Goal: Task Accomplishment & Management: Use online tool/utility

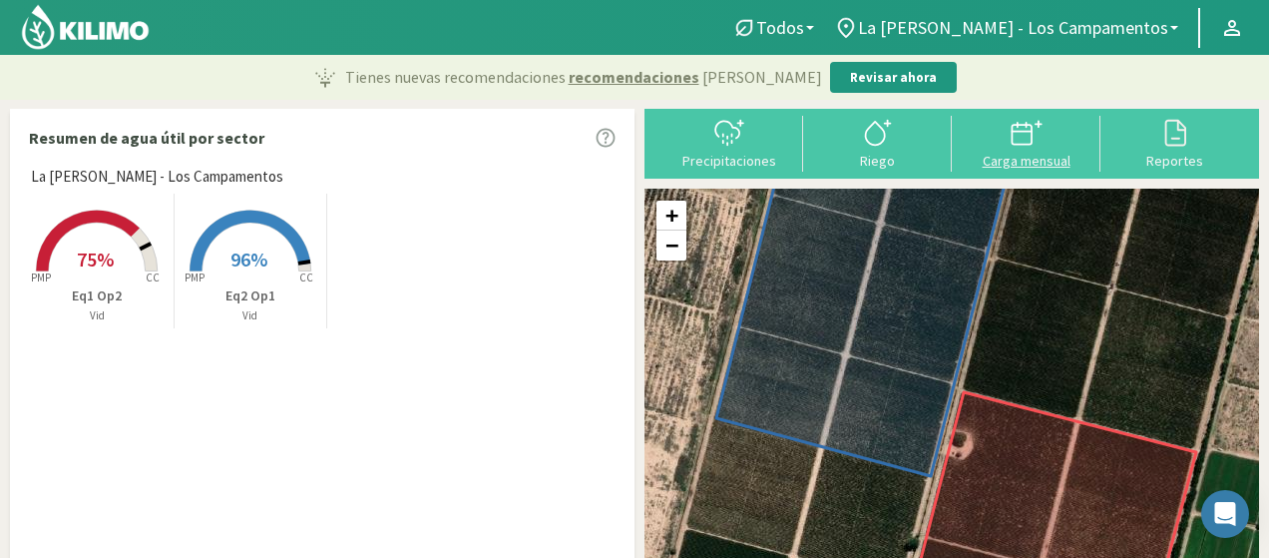
click at [1011, 161] on div "Carga mensual" at bounding box center [1026, 161] width 137 height 14
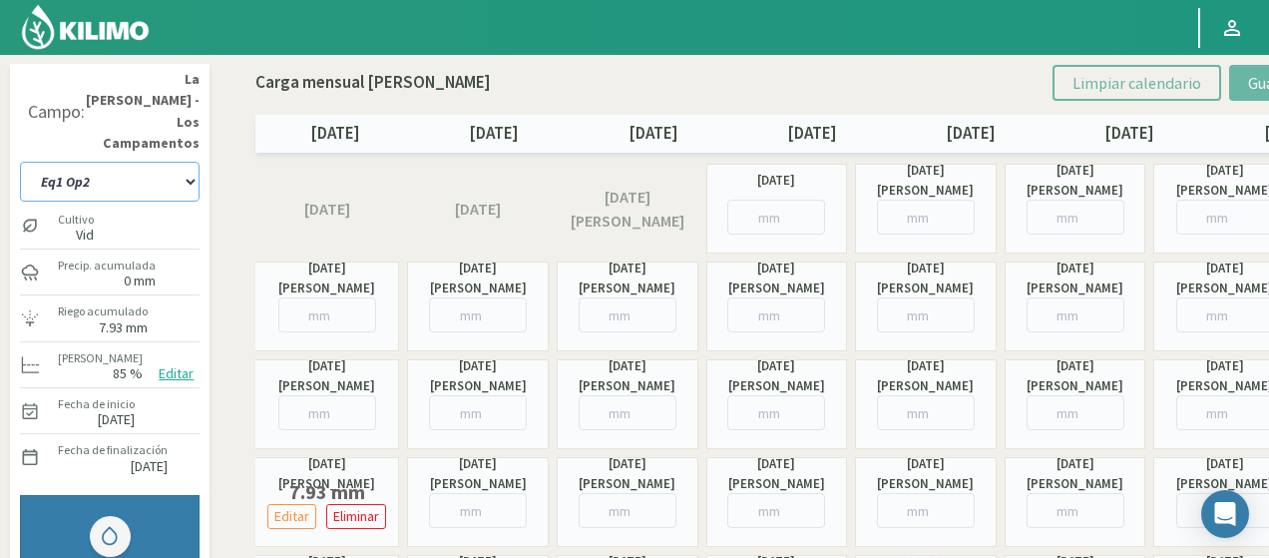
click at [92, 162] on select "Eq1 Op2 Eq2 Op1" at bounding box center [110, 182] width 180 height 40
click at [20, 162] on select "Eq1 Op2 Eq2 Op1" at bounding box center [110, 182] width 180 height 40
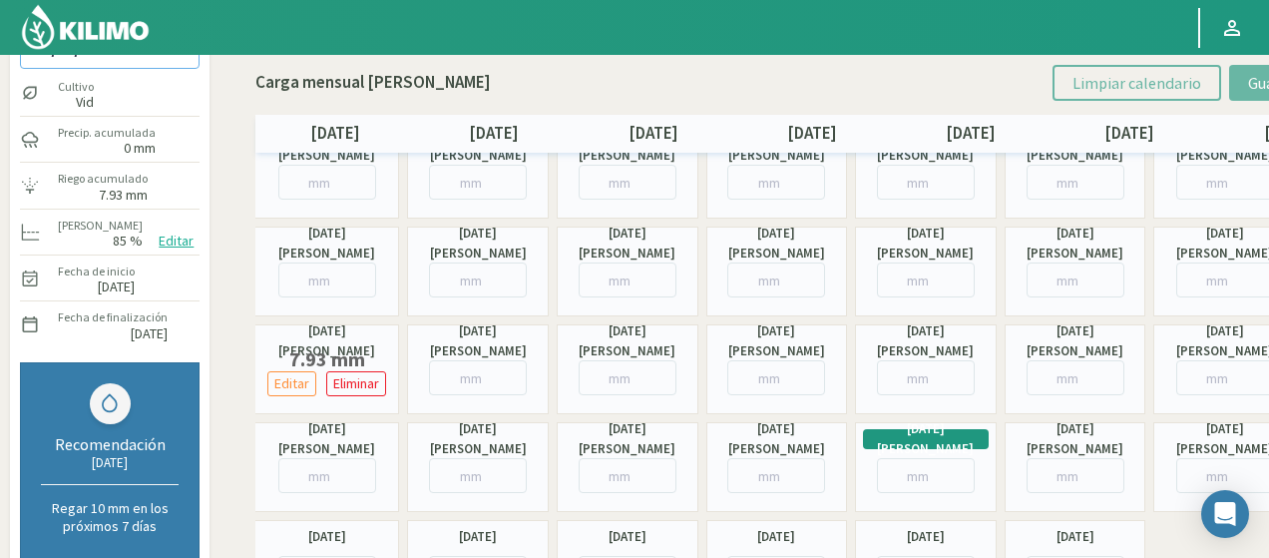
scroll to position [164, 0]
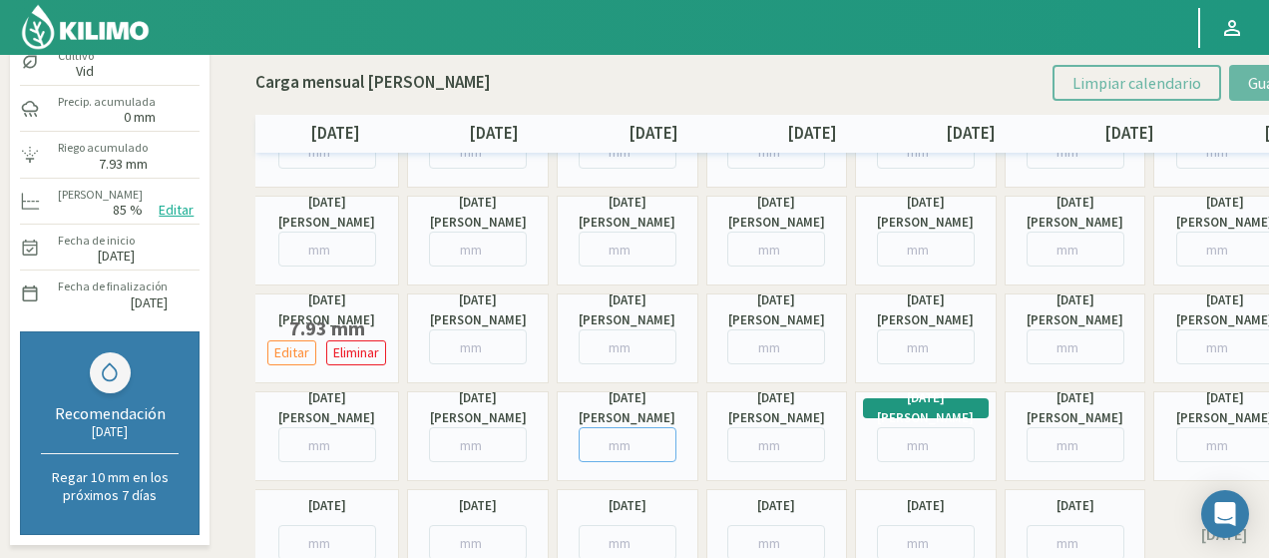
click at [620, 440] on input "number" at bounding box center [628, 444] width 98 height 35
paste input "31.09"
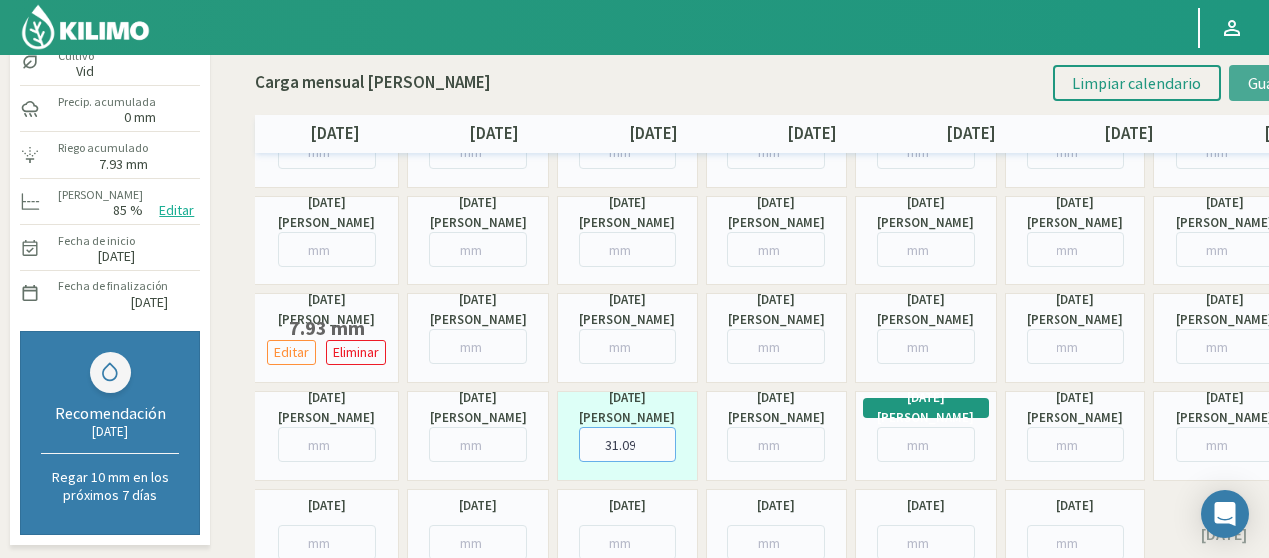
type input "31.09"
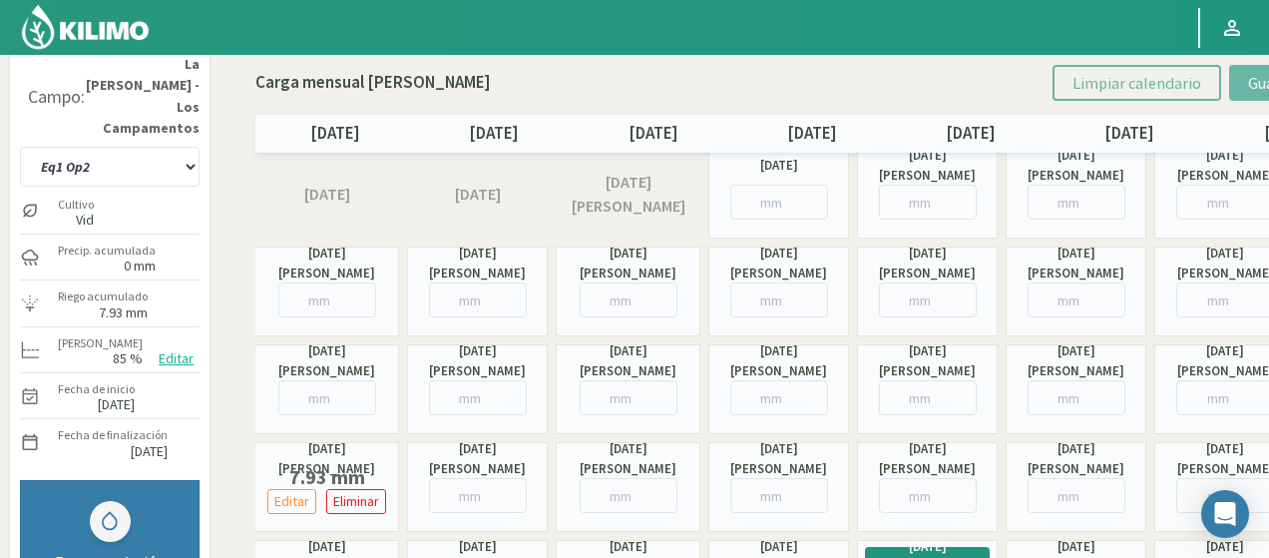
scroll to position [0, 0]
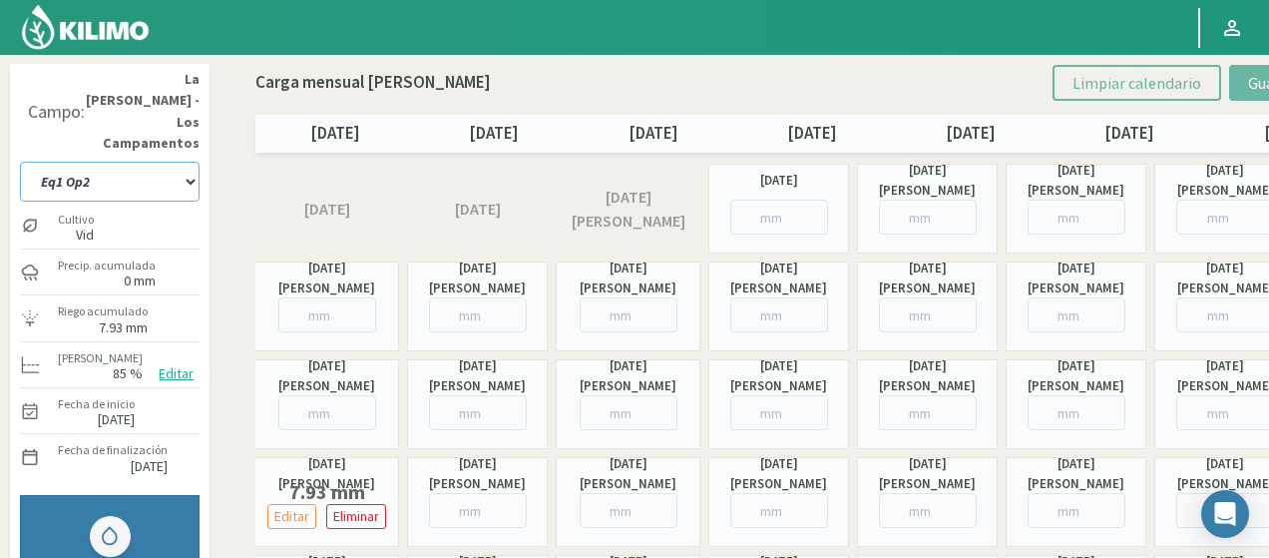
click at [168, 162] on select "Eq1 Op2 Eq2 Op1" at bounding box center [110, 182] width 180 height 40
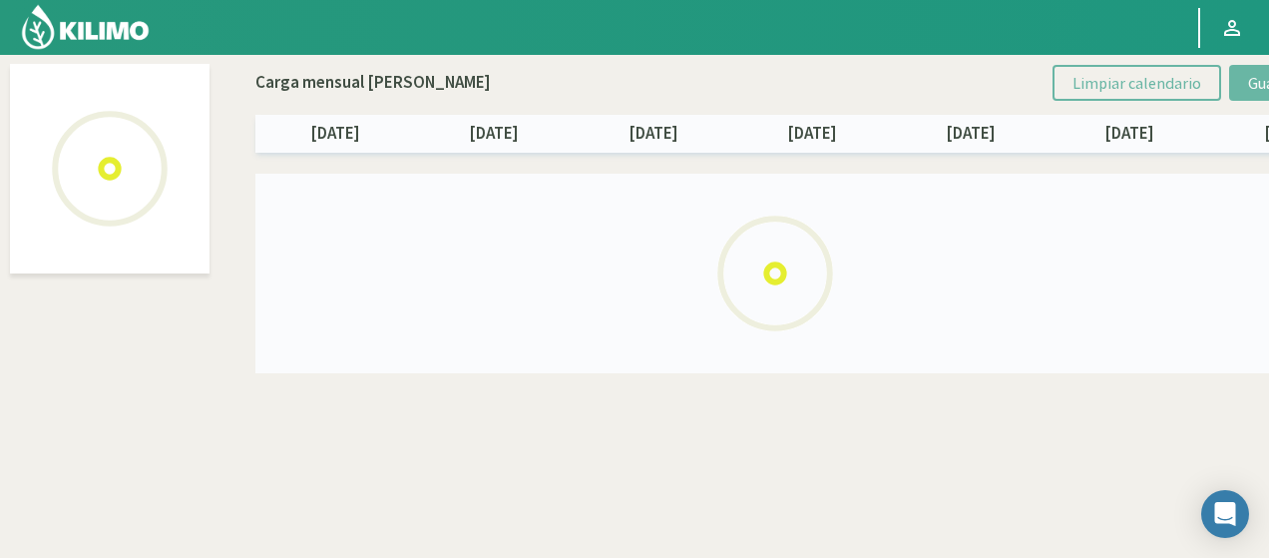
select select "1: Object"
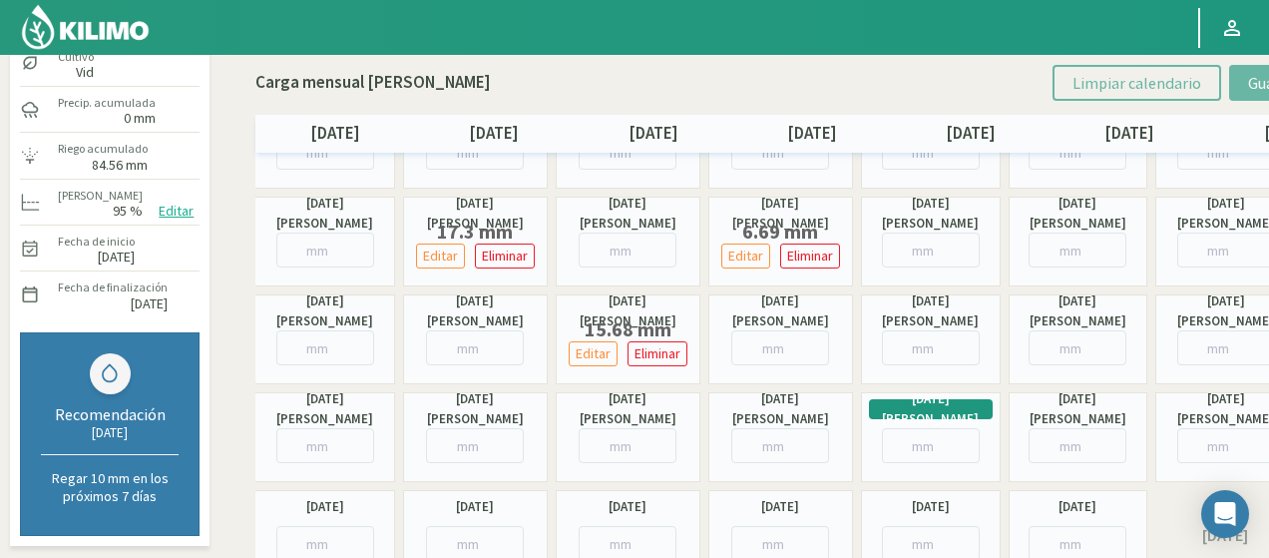
scroll to position [199, 0]
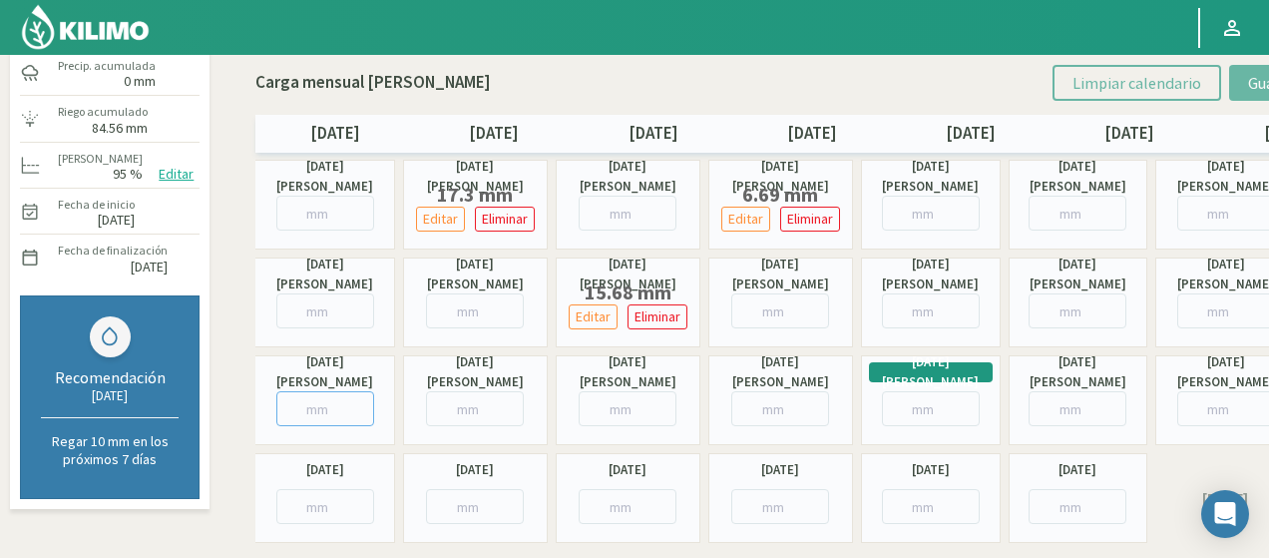
click at [327, 410] on input "number" at bounding box center [325, 408] width 98 height 35
paste input "23.84"
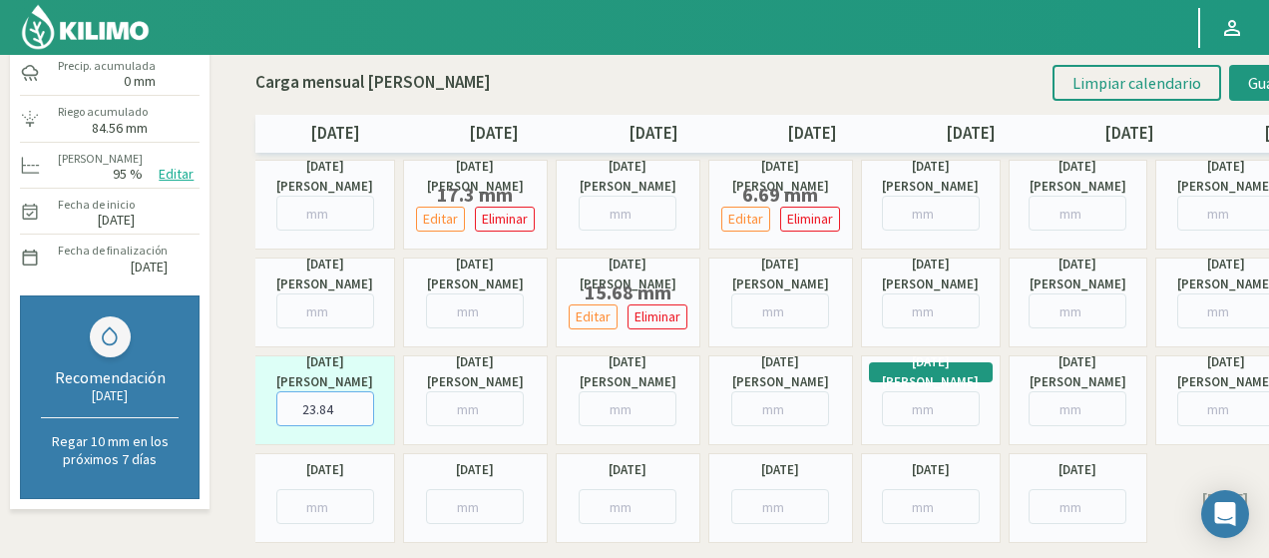
type input "23.84"
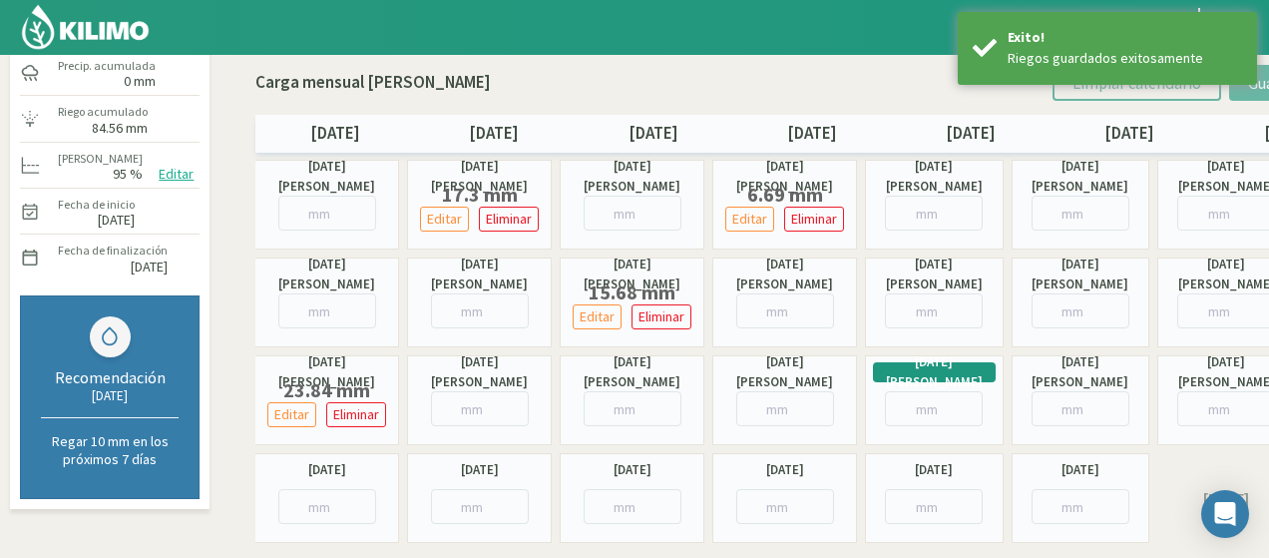
click at [96, 31] on img at bounding box center [85, 27] width 131 height 48
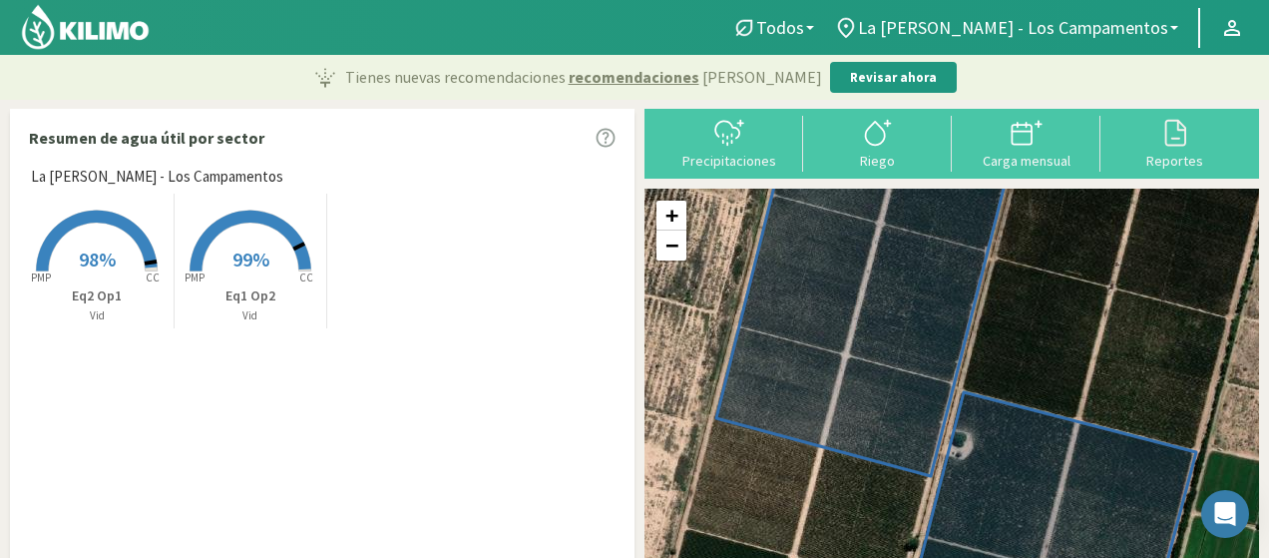
click at [103, 34] on img at bounding box center [85, 27] width 131 height 48
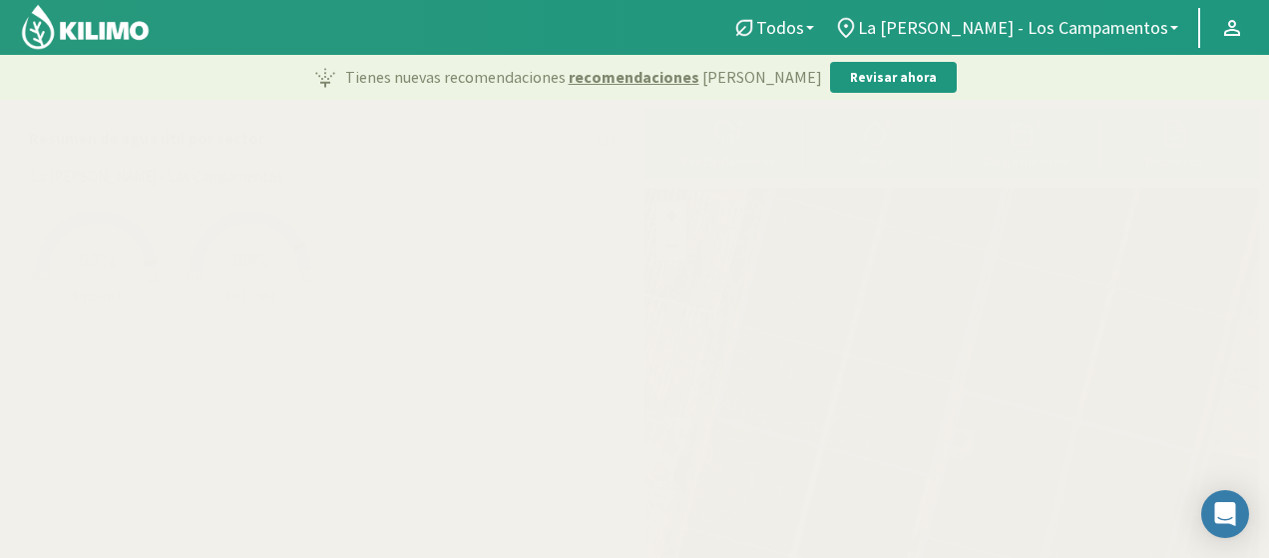
click at [125, 39] on img at bounding box center [85, 27] width 131 height 48
